Goal: Use online tool/utility: Utilize a website feature to perform a specific function

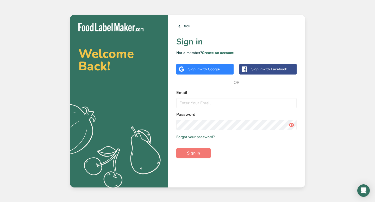
click at [205, 69] on span "with Google" at bounding box center [209, 69] width 20 height 5
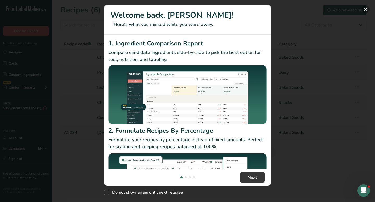
click at [367, 9] on button "New Features" at bounding box center [365, 9] width 8 height 8
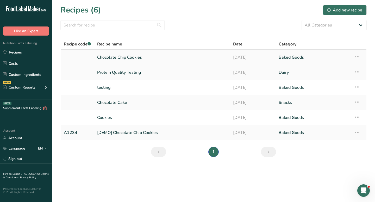
click at [147, 59] on link "Chocolate Chip Cookies" at bounding box center [162, 57] width 130 height 11
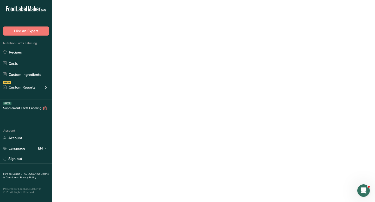
click at [147, 59] on link "Chocolate Chip Cookies" at bounding box center [162, 57] width 130 height 11
